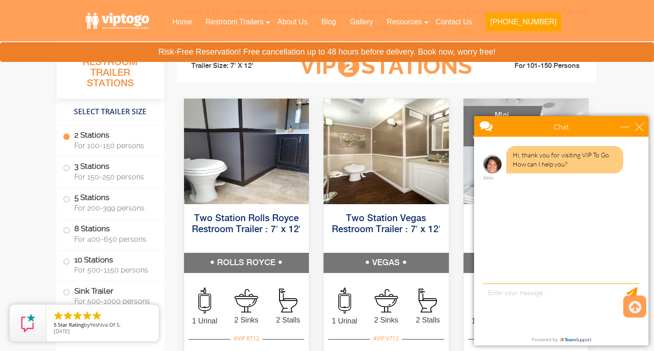
scroll to position [425, 0]
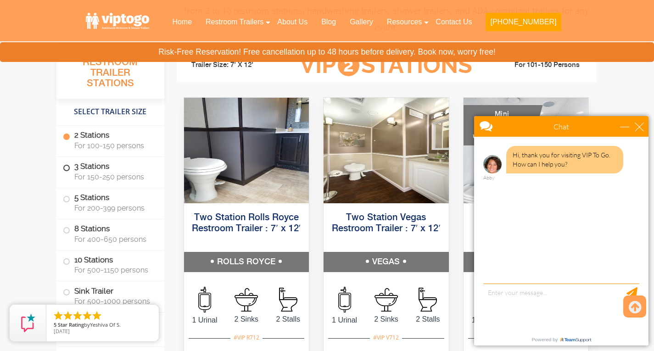
click at [115, 169] on label "3 Stations For 150-250 persons" at bounding box center [110, 171] width 95 height 28
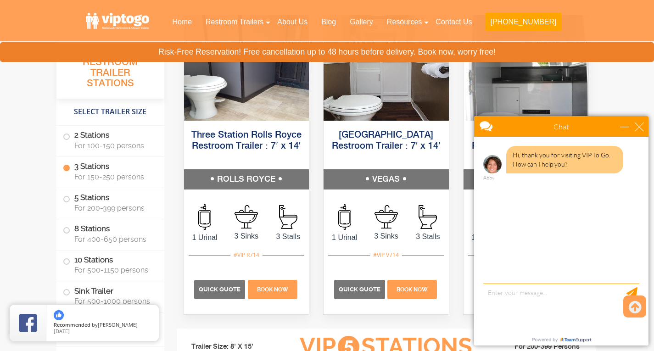
scroll to position [1114, 0]
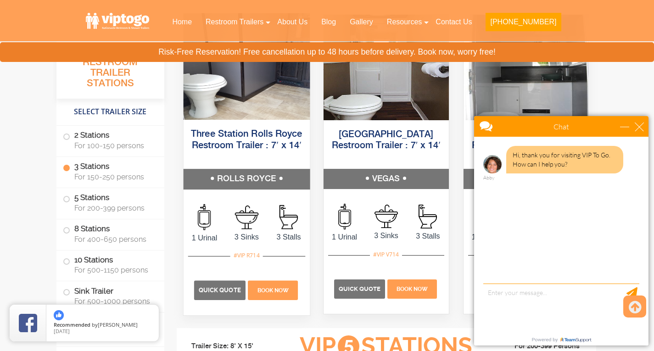
click at [265, 125] on h5 "Three Station Rolls Royce Restroom Trailer : 7′ x 14′" at bounding box center [246, 146] width 126 height 46
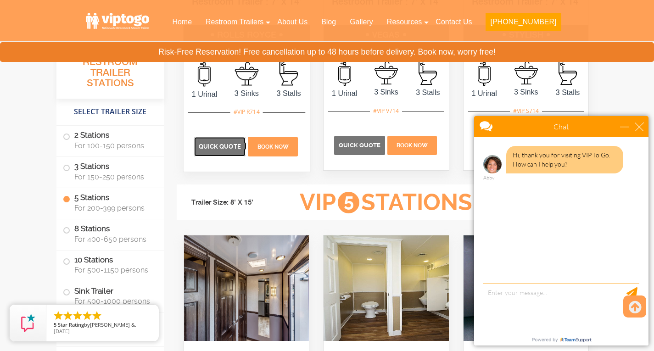
scroll to position [1373, 0]
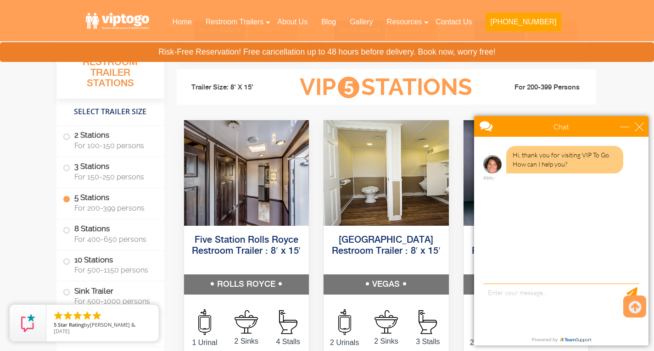
click at [635, 123] on div "close" at bounding box center [639, 126] width 9 height 9
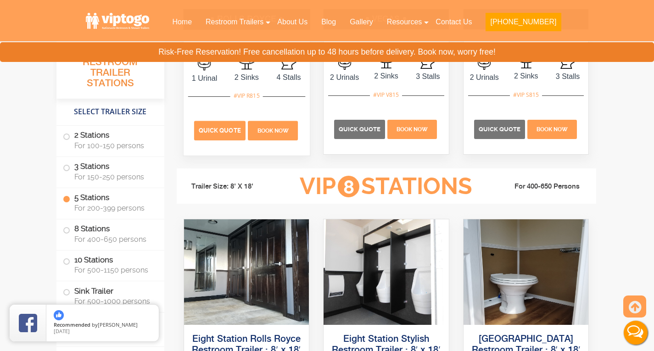
scroll to position [1639, 0]
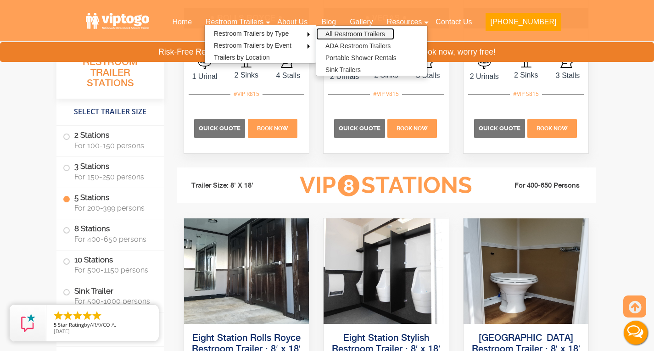
click at [365, 32] on link "All Restroom Trailers" at bounding box center [355, 34] width 78 height 12
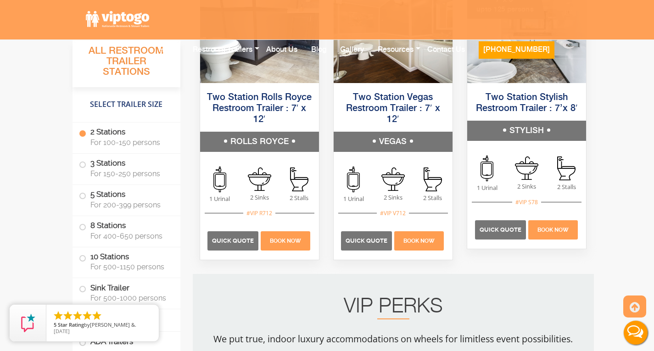
scroll to position [749, 0]
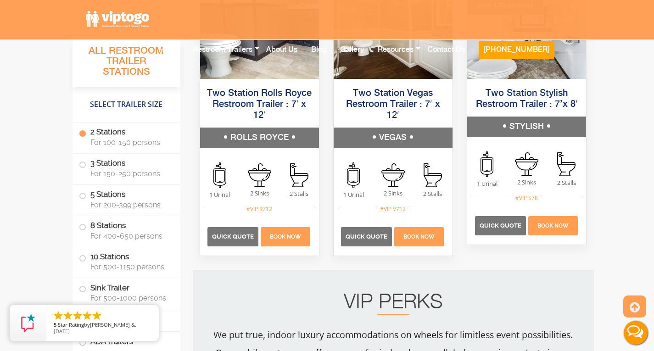
click at [302, 79] on div "Two Station Rolls Royce Restroom Trailer : 7′ x 12′ ROLLS ROYCE" at bounding box center [259, 116] width 133 height 75
